Goal: Information Seeking & Learning: Learn about a topic

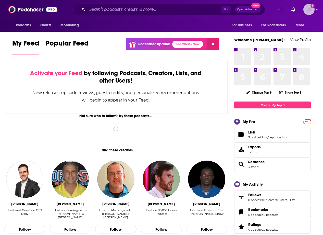
click at [314, 8] on img "Logged in as tinajoell1" at bounding box center [308, 9] width 11 height 11
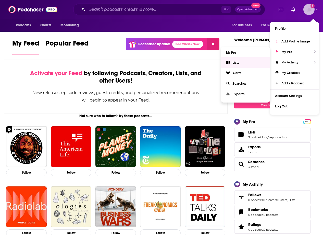
click at [254, 60] on link "Lists" at bounding box center [245, 62] width 49 height 10
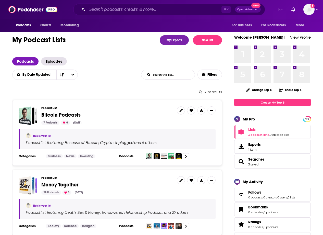
scroll to position [60, 0]
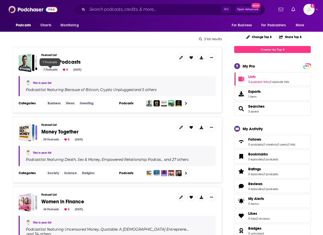
click at [55, 60] on span "Bitcoin Podcasts" at bounding box center [60, 62] width 39 height 6
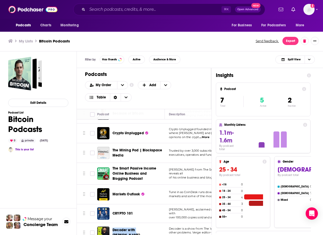
scroll to position [26, 0]
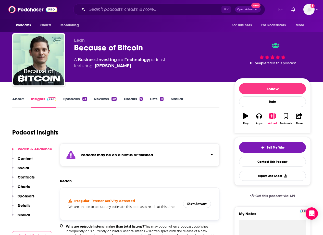
scroll to position [8, 0]
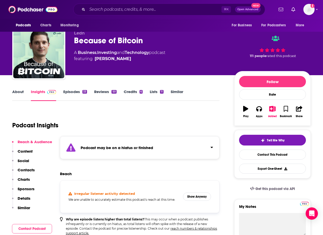
click at [63, 90] on link "Episodes 33" at bounding box center [75, 95] width 24 height 12
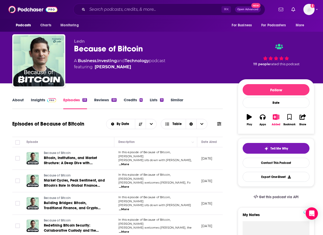
click at [41, 100] on link "Insights" at bounding box center [43, 103] width 25 height 12
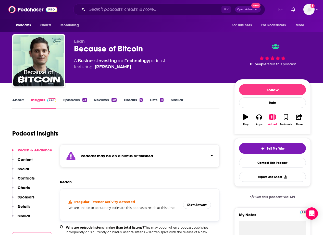
click at [131, 17] on div "Podcasts Charts Monitoring ⌘ K Open Advanced New For Business For Podcasters Mo…" at bounding box center [161, 9] width 323 height 19
click at [120, 11] on input "Search podcasts, credits, & more..." at bounding box center [154, 9] width 134 height 8
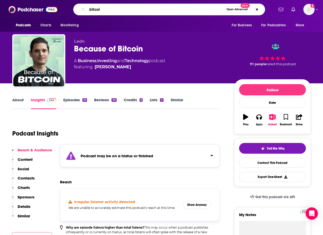
type input "bitcoin"
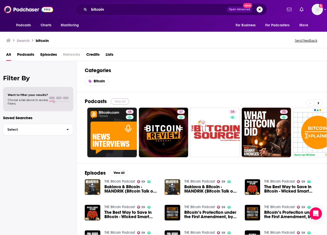
click at [125, 100] on button "View All" at bounding box center [120, 101] width 18 height 6
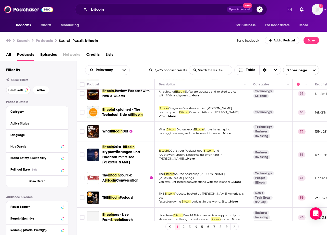
scroll to position [42, 0]
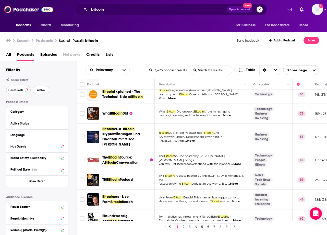
click at [24, 91] on button "Has Guests" at bounding box center [18, 90] width 24 height 8
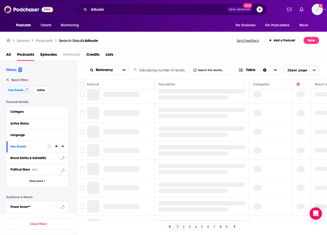
click at [40, 91] on span "Active" at bounding box center [41, 90] width 8 height 3
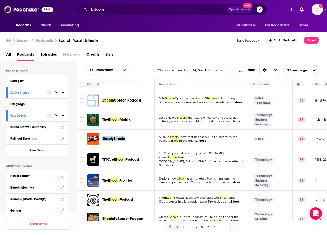
scroll to position [352, 0]
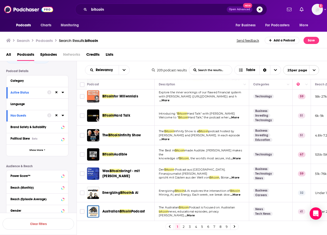
click at [183, 226] on link "2" at bounding box center [183, 226] width 5 height 6
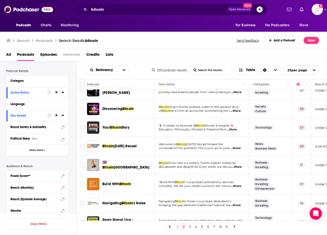
scroll to position [350, 0]
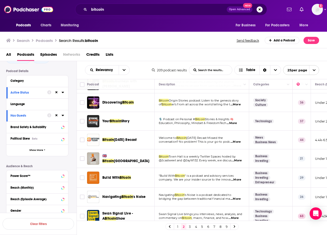
click at [187, 226] on div "1 2 3 4 5 6 7 8 9" at bounding box center [201, 226] width 73 height 7
click at [190, 225] on link "3" at bounding box center [189, 226] width 5 height 6
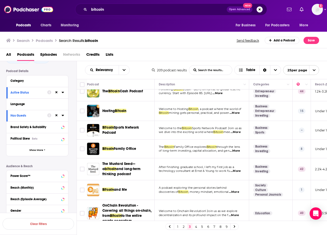
scroll to position [365, 0]
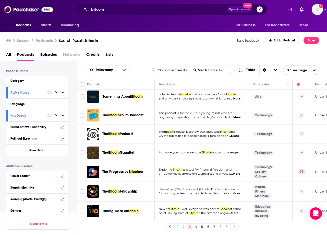
click at [195, 224] on link "4" at bounding box center [195, 226] width 5 height 6
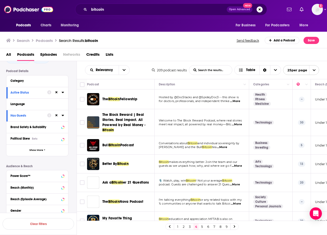
click at [43, 54] on span "Episodes" at bounding box center [48, 55] width 17 height 10
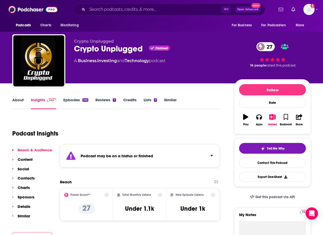
click at [76, 101] on link "Episodes 143" at bounding box center [75, 103] width 25 height 12
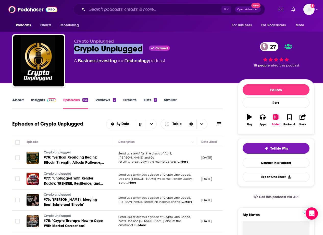
drag, startPoint x: 144, startPoint y: 49, endPoint x: 75, endPoint y: 49, distance: 68.6
click at [75, 49] on div "Crypto Unplugged Claimed 27" at bounding box center [152, 49] width 156 height 10
copy h2 "Crypto Unplugged"
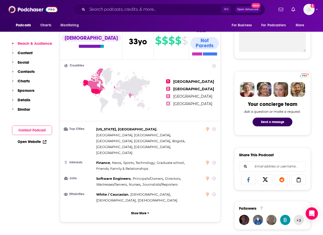
scroll to position [383, 0]
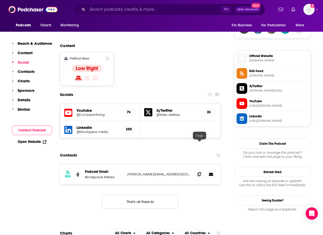
click at [200, 170] on span at bounding box center [199, 174] width 8 height 8
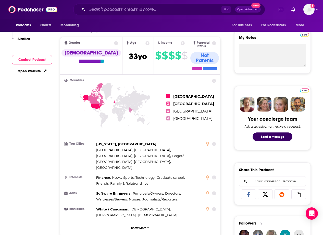
scroll to position [0, 0]
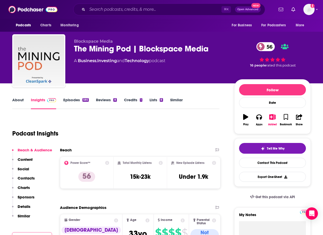
click at [18, 101] on link "About" at bounding box center [17, 103] width 11 height 12
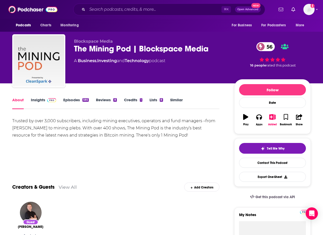
click at [34, 101] on link "Insights" at bounding box center [43, 103] width 25 height 12
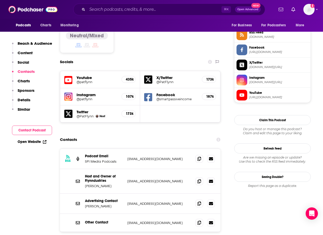
scroll to position [455, 0]
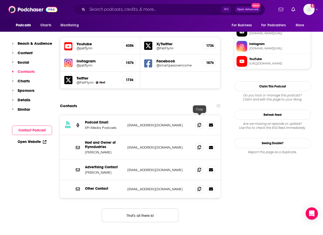
click at [201, 145] on icon at bounding box center [200, 147] width 4 height 4
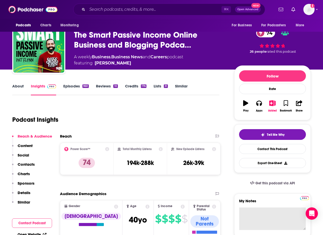
scroll to position [0, 0]
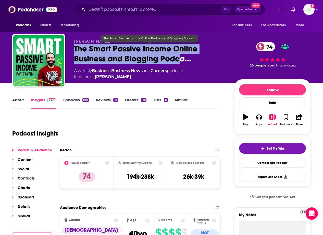
drag, startPoint x: 74, startPoint y: 48, endPoint x: 178, endPoint y: 59, distance: 104.4
click at [178, 59] on span "The Smart Passive Income Online Business and Blogging Podca…" at bounding box center [150, 54] width 152 height 20
copy h2 "The Smart Passive Income Online Business and Blogging Podc"
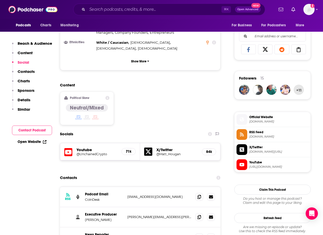
scroll to position [376, 0]
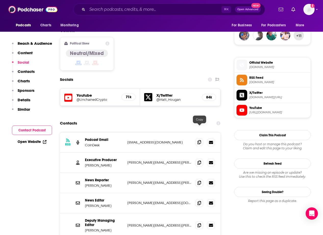
click at [198, 140] on icon at bounding box center [200, 142] width 4 height 4
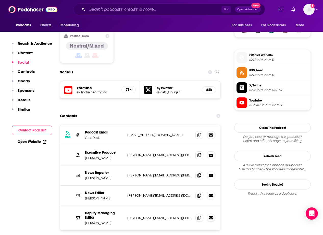
scroll to position [384, 0]
click at [197, 151] on span at bounding box center [199, 155] width 8 height 8
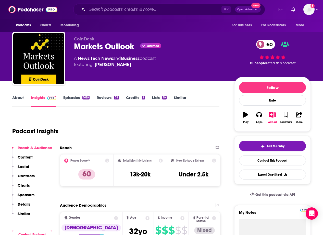
scroll to position [0, 0]
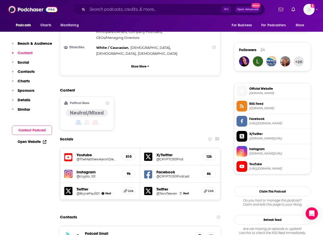
scroll to position [428, 0]
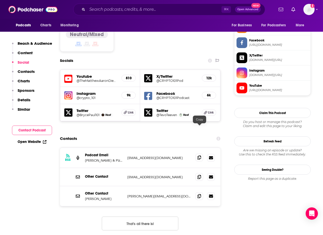
click at [199, 155] on icon at bounding box center [200, 157] width 4 height 4
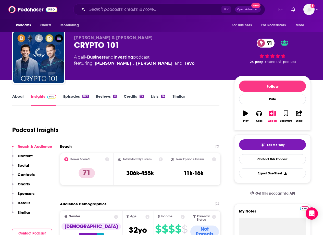
scroll to position [0, 0]
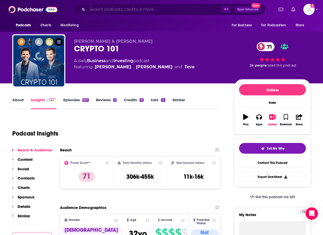
click at [137, 8] on input "Search podcasts, credits, & more..." at bounding box center [154, 9] width 134 height 8
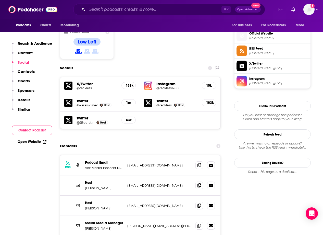
scroll to position [414, 0]
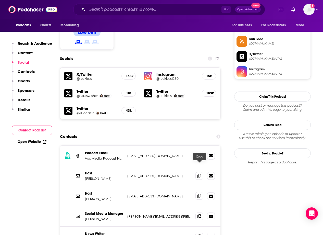
click at [196, 192] on span at bounding box center [199, 196] width 8 height 8
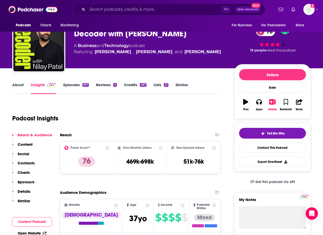
scroll to position [0, 0]
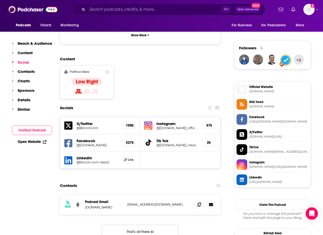
scroll to position [377, 0]
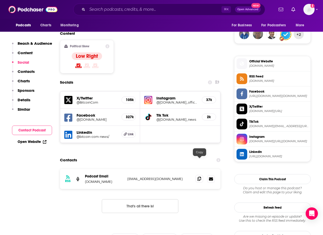
click at [198, 176] on icon at bounding box center [200, 178] width 4 height 4
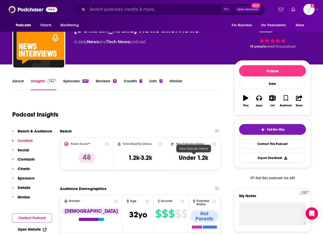
scroll to position [0, 0]
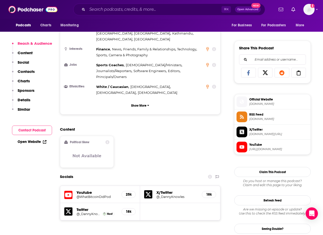
scroll to position [314, 0]
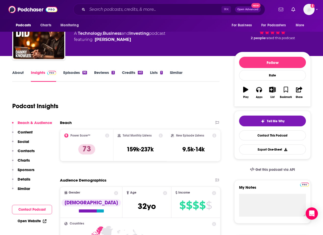
scroll to position [0, 0]
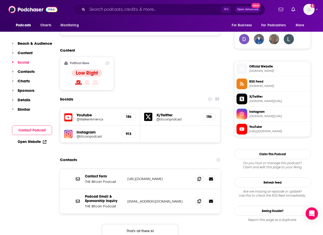
scroll to position [379, 0]
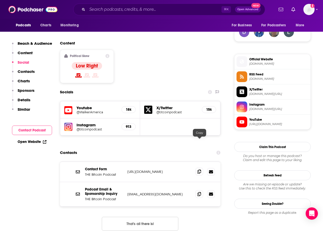
click at [200, 169] on icon at bounding box center [200, 171] width 4 height 4
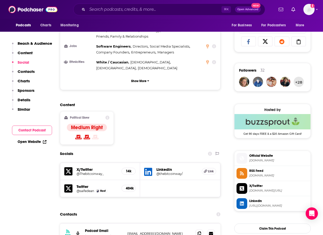
scroll to position [415, 0]
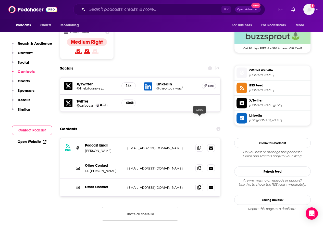
click at [199, 145] on icon at bounding box center [200, 147] width 4 height 4
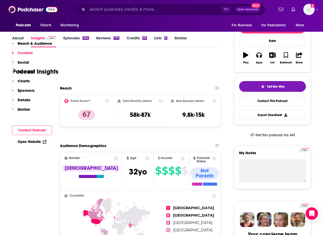
scroll to position [0, 0]
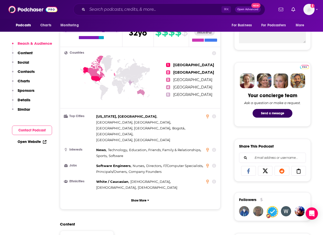
scroll to position [312, 0]
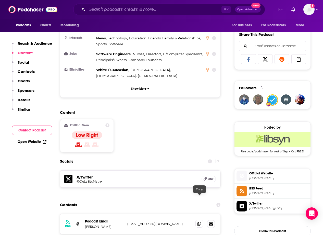
click at [200, 221] on icon at bounding box center [200, 223] width 4 height 4
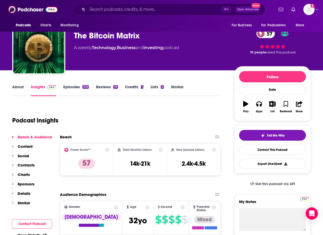
scroll to position [0, 0]
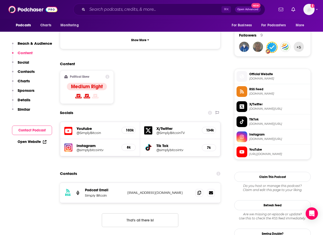
scroll to position [374, 0]
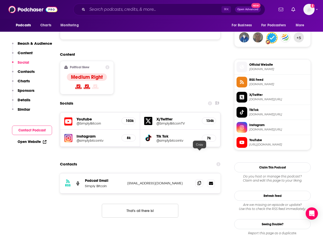
click at [200, 181] on icon at bounding box center [200, 183] width 4 height 4
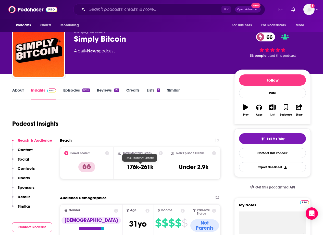
scroll to position [0, 0]
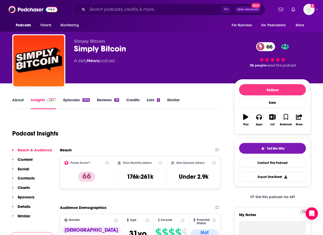
click at [19, 102] on link "About" at bounding box center [17, 103] width 11 height 12
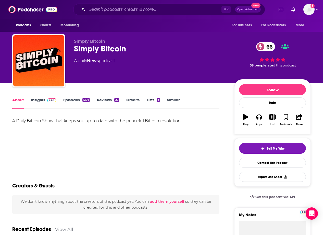
click at [41, 99] on link "Insights" at bounding box center [43, 103] width 25 height 12
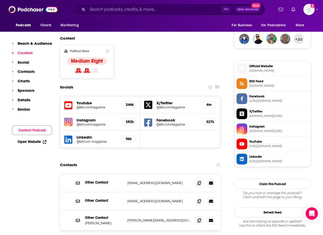
scroll to position [387, 0]
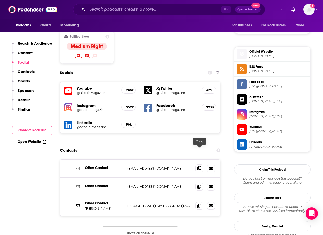
click at [199, 166] on icon at bounding box center [200, 168] width 4 height 4
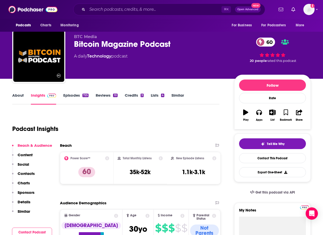
scroll to position [0, 0]
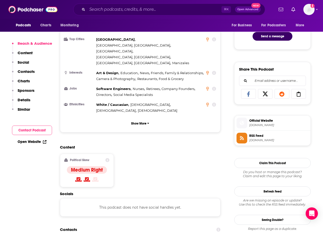
scroll to position [322, 0]
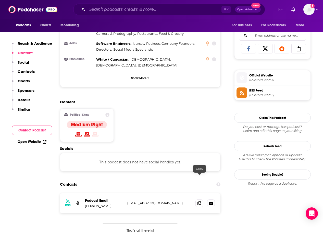
click at [201, 193] on div "RSS Podcast Email Bram Kanstein bram@kanstein.co bram@kanstein.co" at bounding box center [140, 203] width 161 height 20
click at [197, 199] on span at bounding box center [199, 203] width 8 height 8
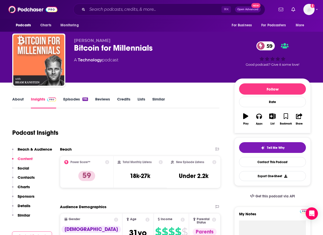
scroll to position [0, 0]
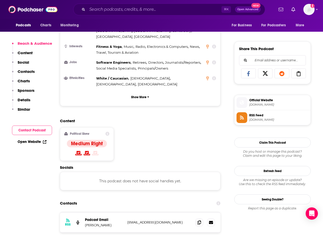
scroll to position [335, 0]
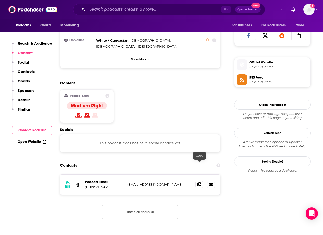
click at [199, 182] on icon at bounding box center [200, 184] width 4 height 4
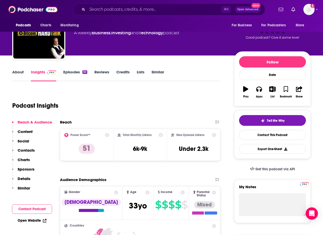
scroll to position [0, 0]
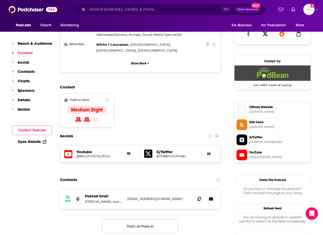
scroll to position [338, 0]
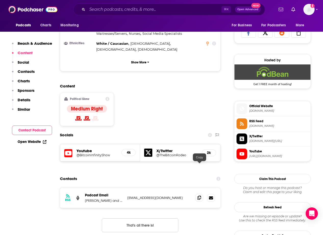
click at [200, 193] on span at bounding box center [199, 197] width 8 height 8
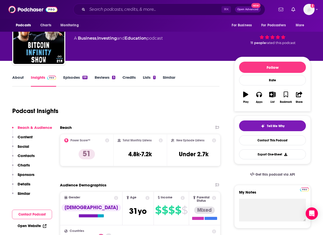
scroll to position [0, 0]
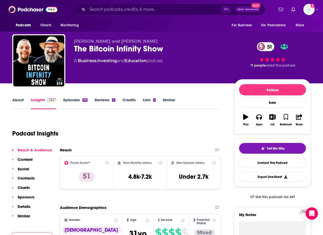
click at [13, 100] on link "About" at bounding box center [17, 103] width 11 height 12
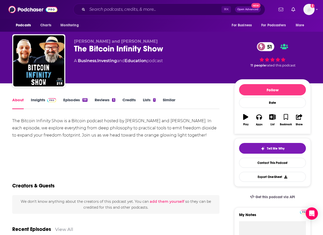
click at [41, 101] on link "Insights" at bounding box center [43, 103] width 25 height 12
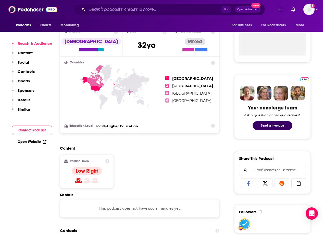
scroll to position [267, 0]
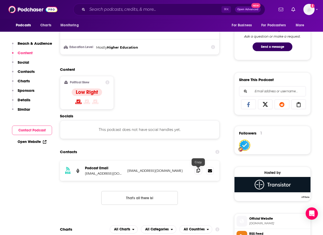
click at [196, 172] on icon at bounding box center [198, 170] width 4 height 4
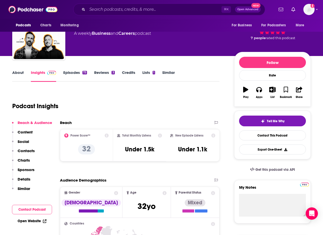
scroll to position [0, 0]
